Goal: Transaction & Acquisition: Purchase product/service

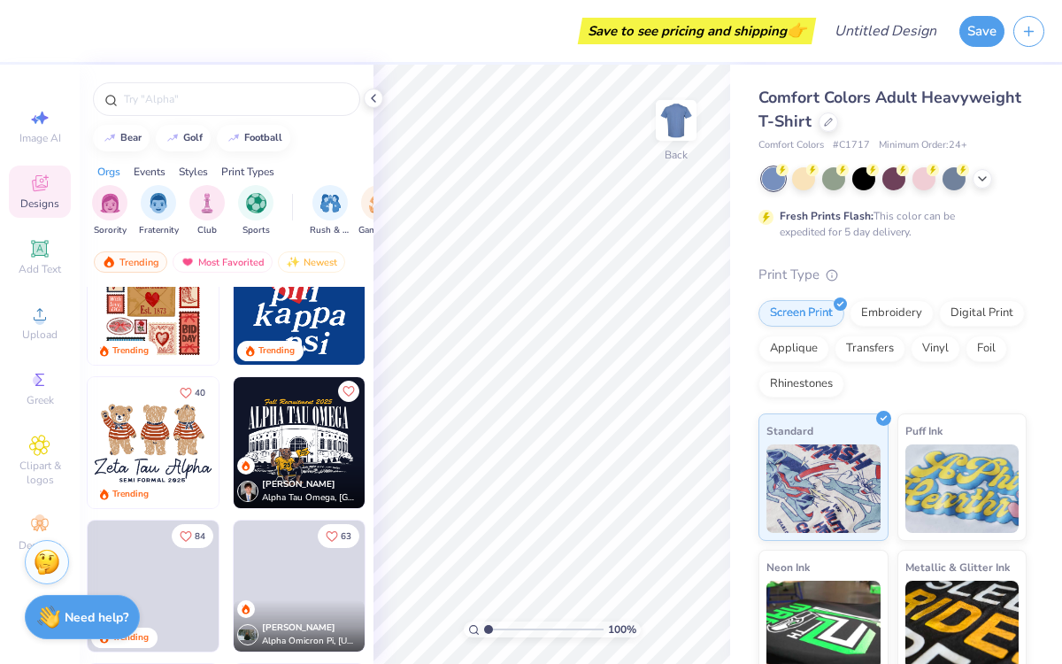
scroll to position [505, 0]
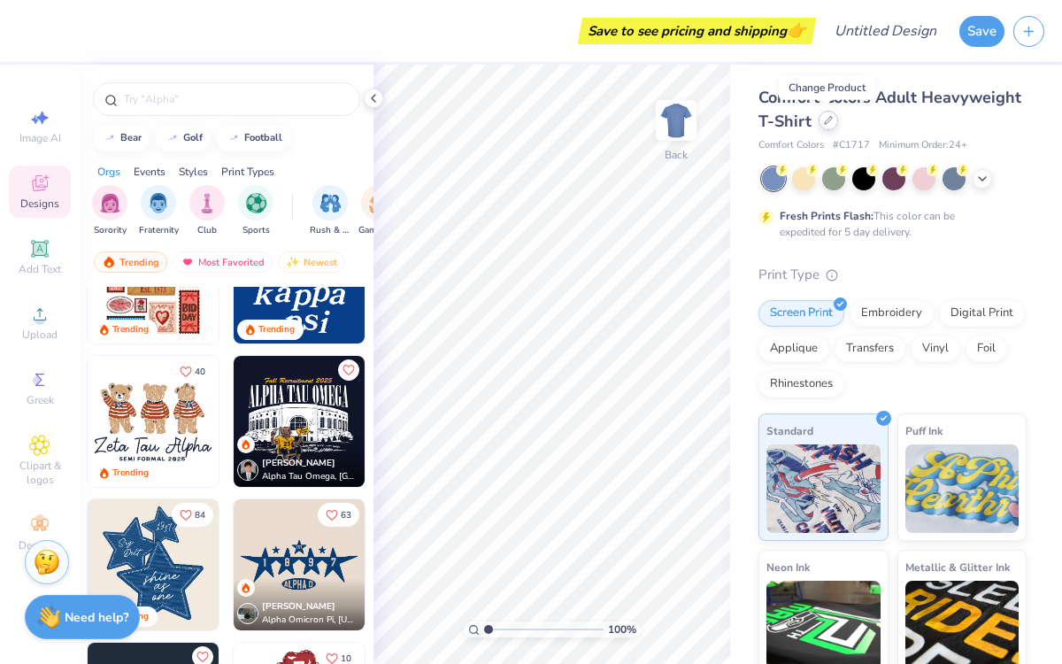
click at [830, 118] on icon at bounding box center [828, 120] width 7 height 7
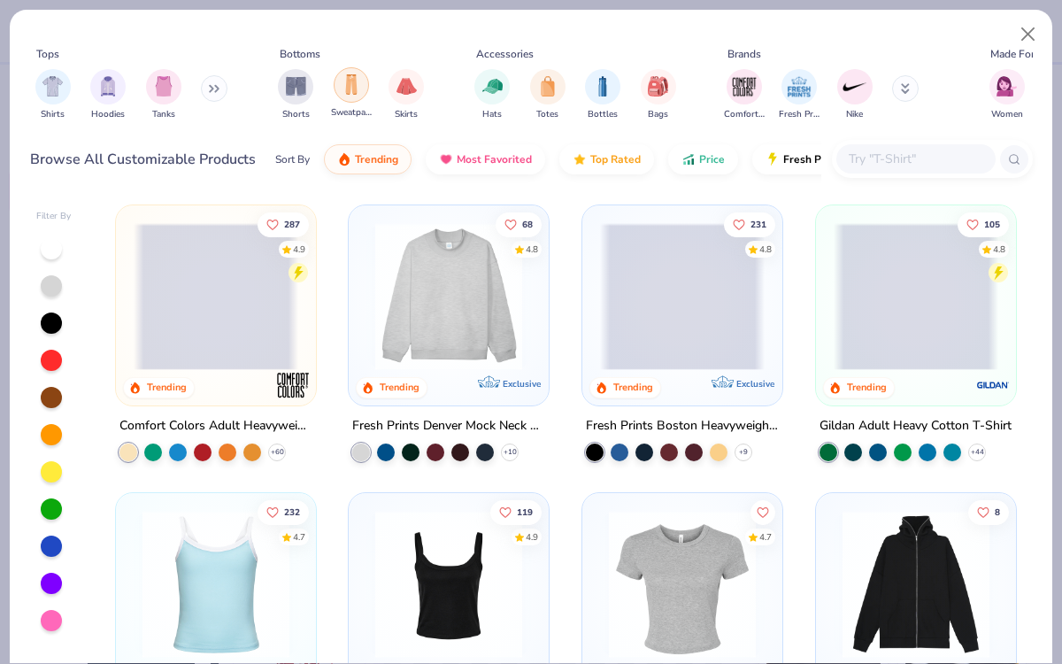
click at [350, 88] on img "filter for Sweatpants" at bounding box center [351, 84] width 19 height 20
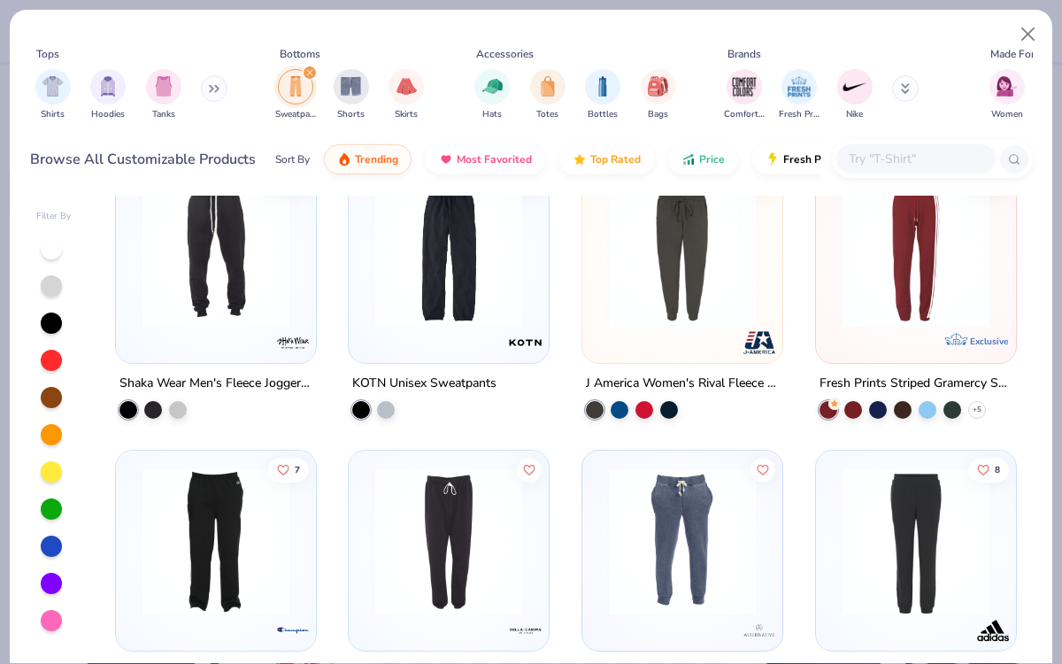
scroll to position [1551, 0]
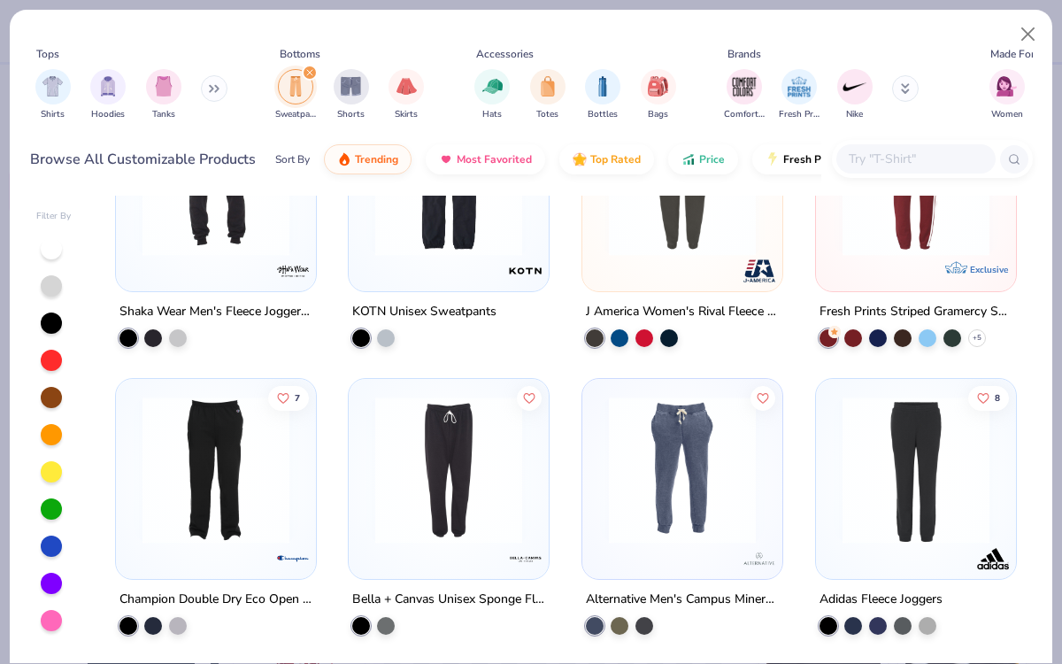
click at [904, 88] on icon at bounding box center [906, 86] width 6 height 3
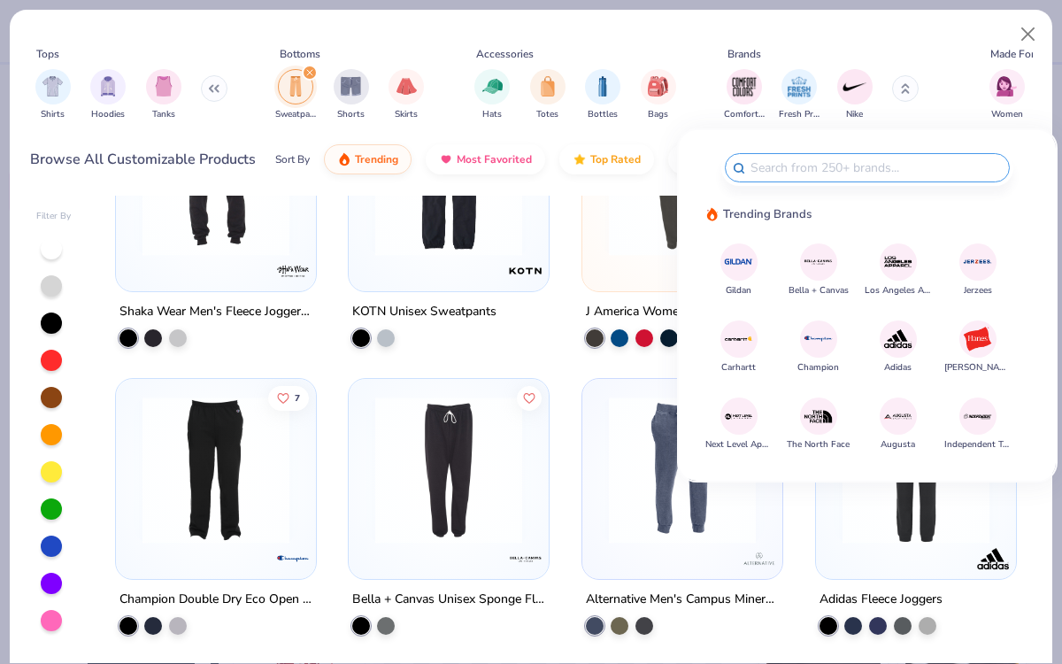
click at [745, 331] on img at bounding box center [738, 338] width 31 height 31
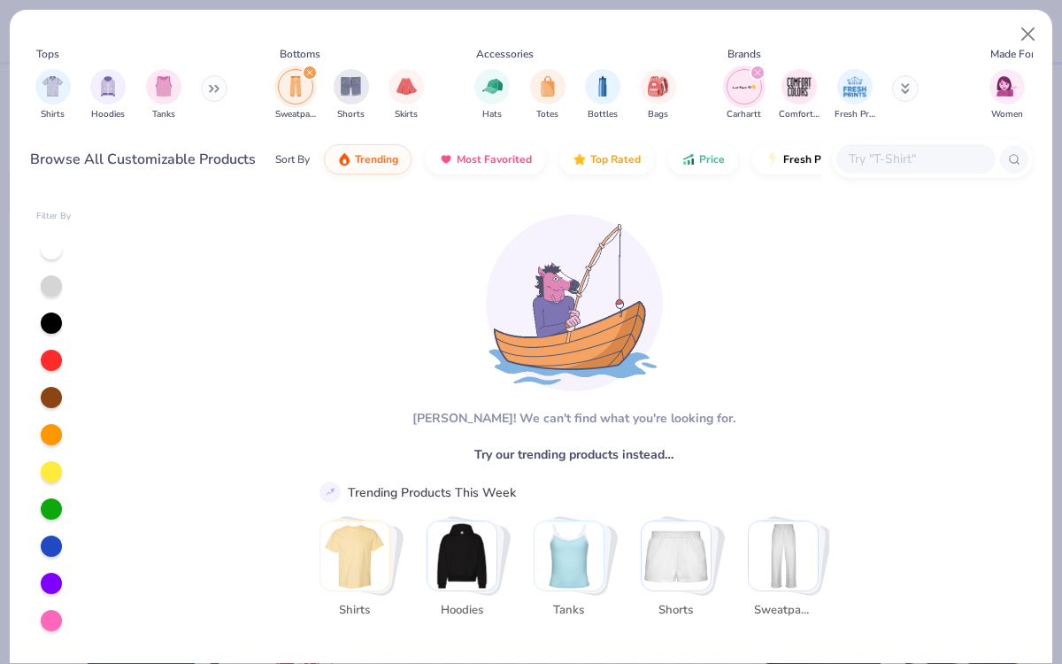
click at [311, 69] on icon "filter for Sweatpants" at bounding box center [309, 72] width 7 height 7
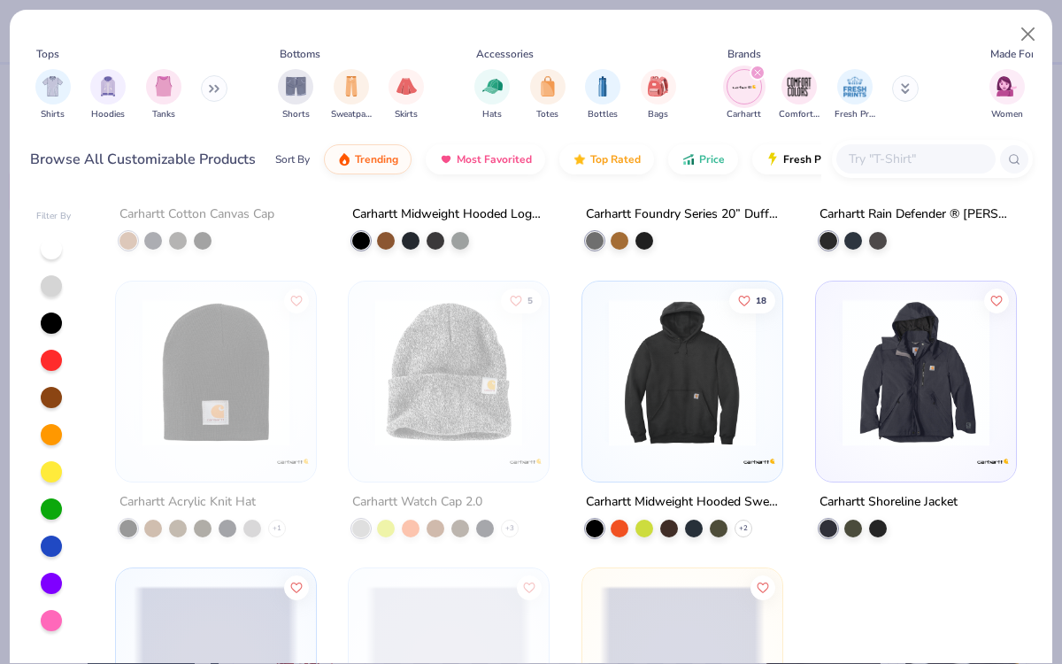
scroll to position [1839, 0]
